Goal: Information Seeking & Learning: Find specific fact

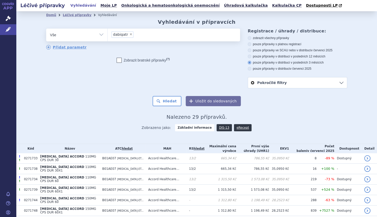
click at [129, 34] on span "×" at bounding box center [130, 34] width 3 height 3
click at [108, 34] on select "dabigatr" at bounding box center [107, 34] width 0 height 13
select select
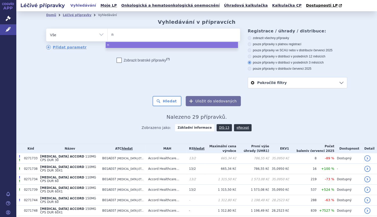
type input "na"
type input "nal"
type input "nalb"
type input "nalbu"
select select "nalbu"
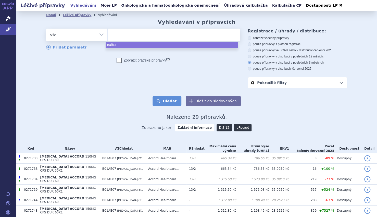
click at [163, 102] on button "Hledat" at bounding box center [166, 101] width 29 height 10
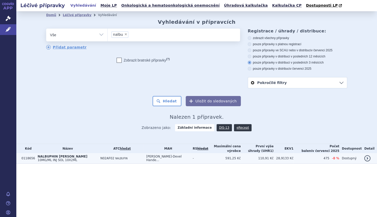
click at [114, 156] on span "N02AF02" at bounding box center [107, 158] width 14 height 4
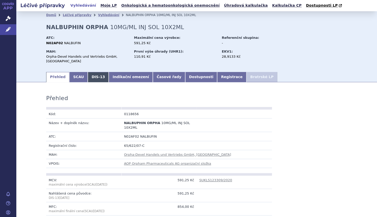
click at [93, 72] on link "DIS-13" at bounding box center [98, 77] width 21 height 10
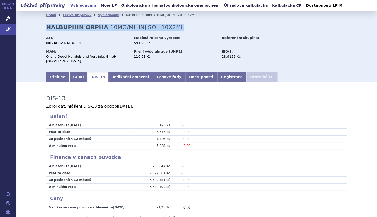
drag, startPoint x: 45, startPoint y: 29, endPoint x: 171, endPoint y: 28, distance: 125.4
click at [171, 28] on div "Domů Léčivé přípravky Vyhledávání NALBUPHIN ORPHA 10MG/ML INJ SOL 10X2ML NALBUP…" at bounding box center [196, 45] width 321 height 52
copy h2 "NALBUPHIN ORPHA 10MG/ML INJ SOL 10X2ML"
